Goal: Check status: Check status

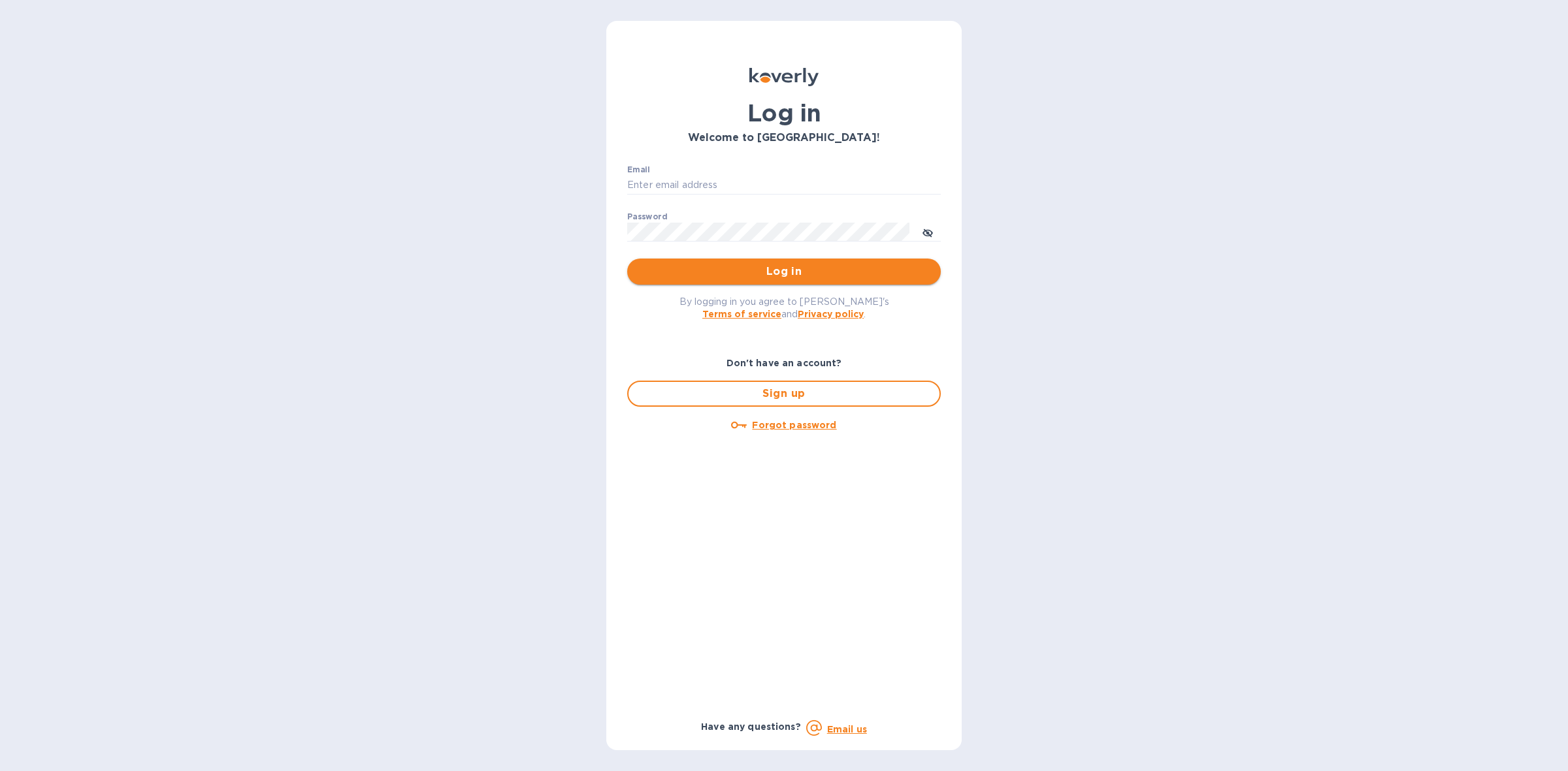
type input "edy.jun@neptuneus.com"
click at [739, 271] on span "Log in" at bounding box center [784, 271] width 292 height 16
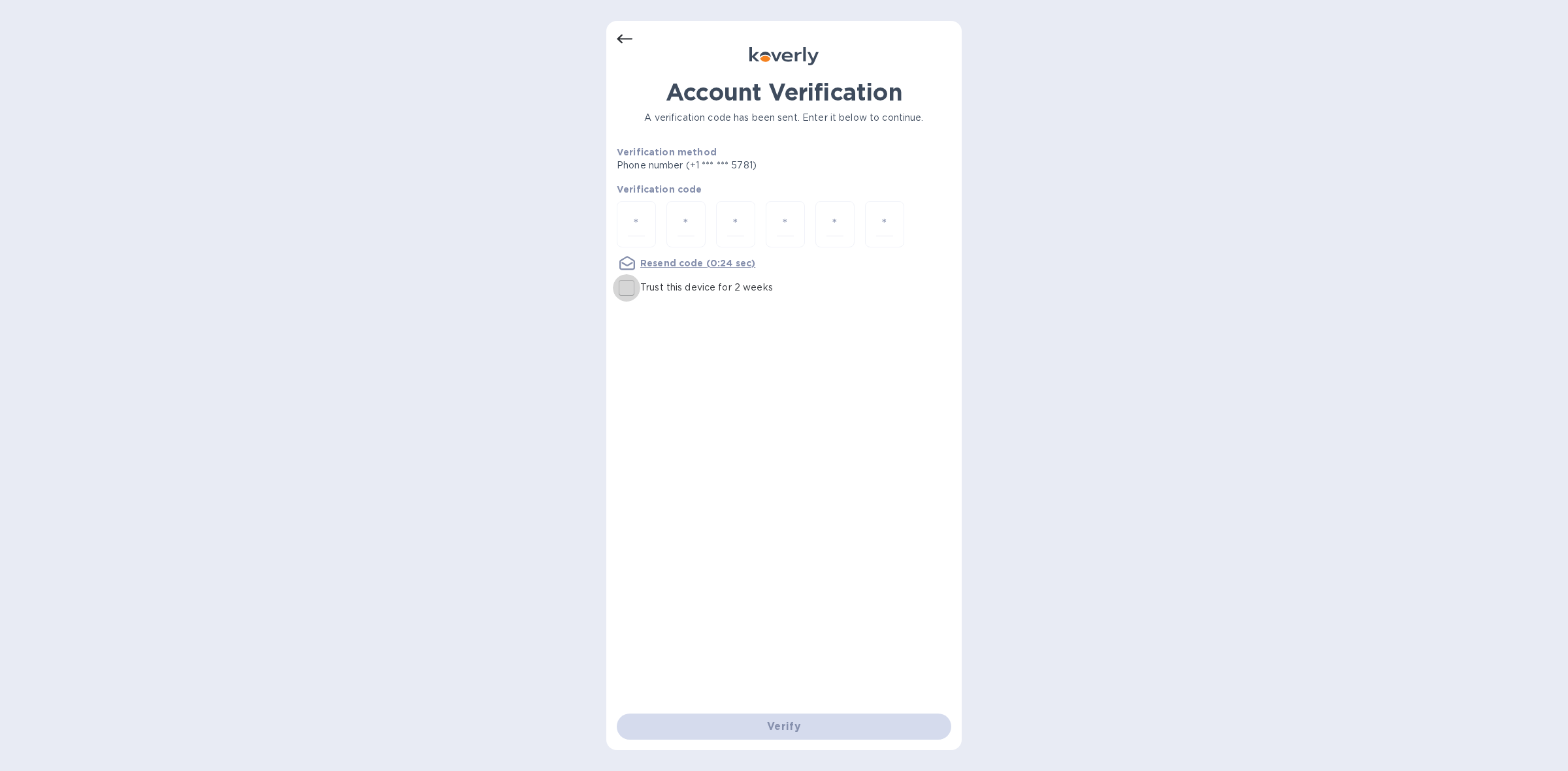
click at [626, 284] on input "Trust this device for 2 weeks" at bounding box center [627, 288] width 28 height 28
checkbox input "true"
click at [651, 219] on div at bounding box center [636, 224] width 39 height 46
type input "5"
type input "9"
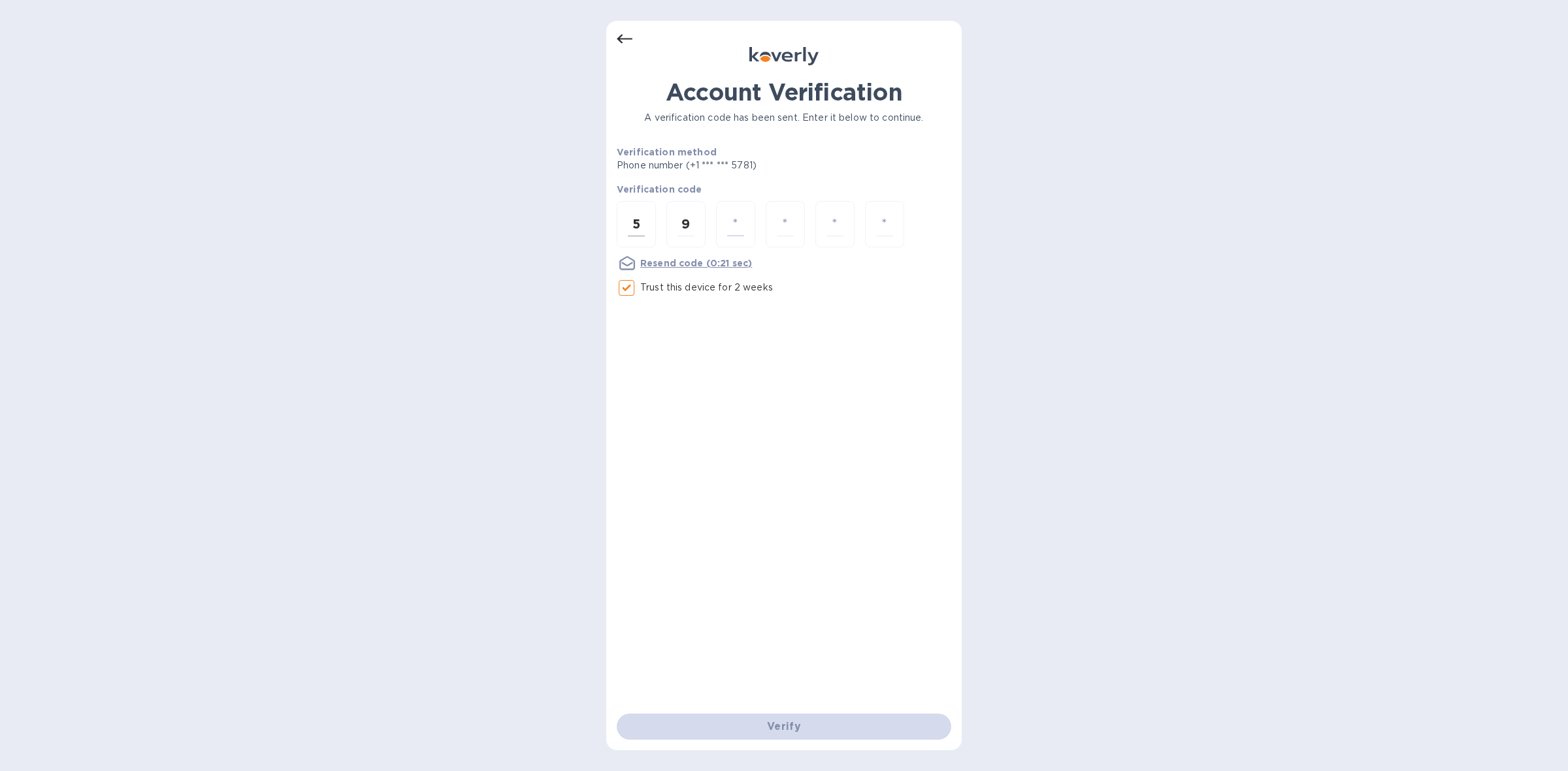
type input "1"
type input "0"
type input "4"
type input "5"
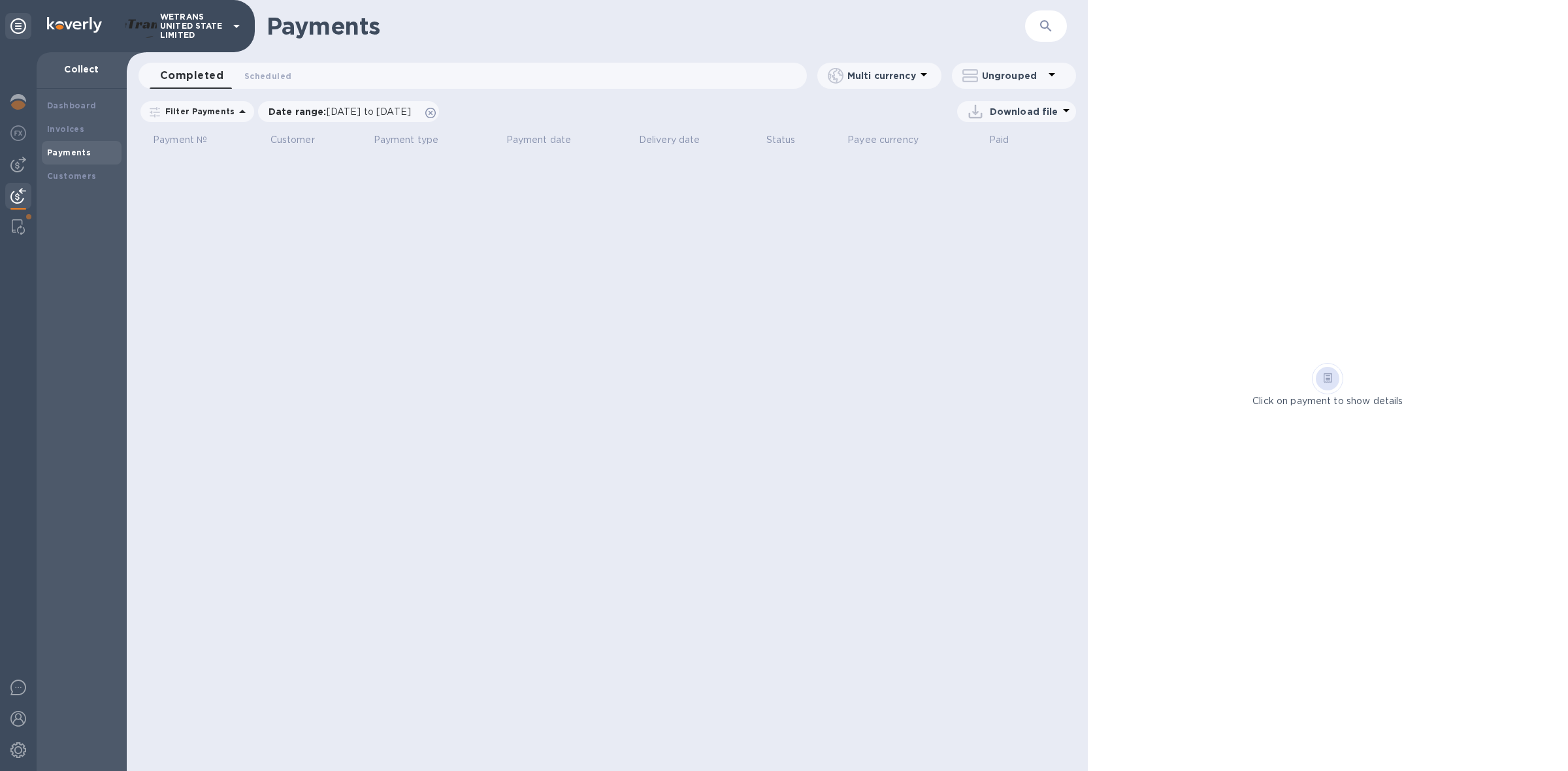
click at [190, 27] on p "WETRANS UNITED STATE LIMITED" at bounding box center [192, 26] width 65 height 28
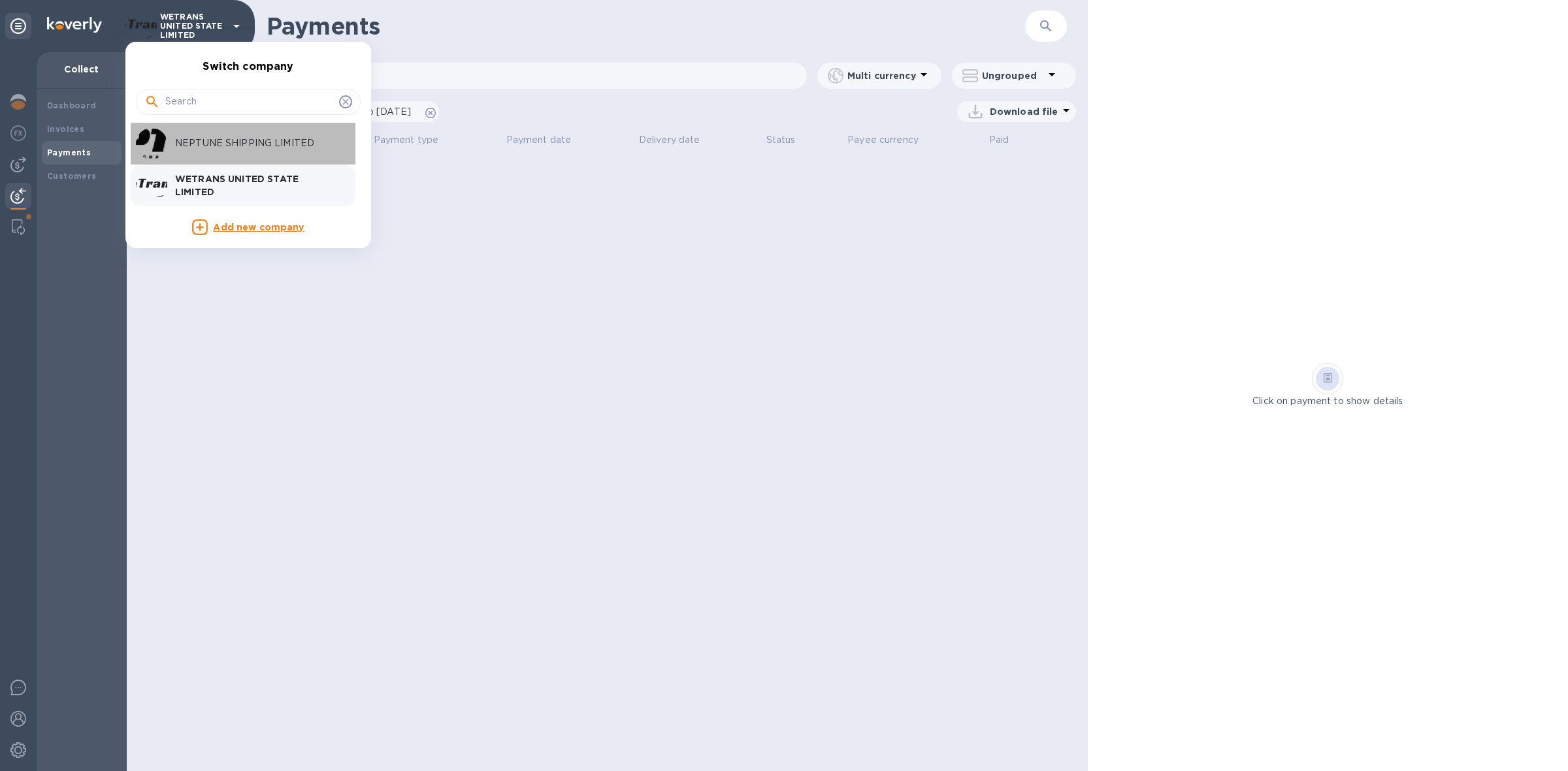
click at [207, 134] on div "NEPTUNE SHIPPING LIMITED" at bounding box center [238, 144] width 204 height 31
